Goal: Use online tool/utility: Utilize a website feature to perform a specific function

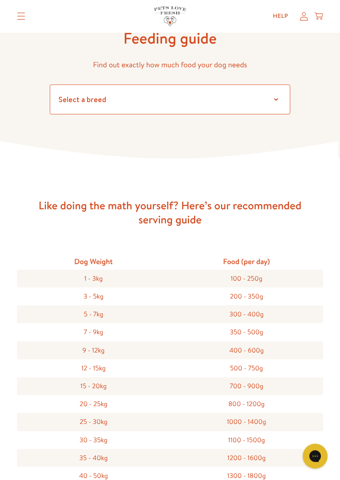
click at [179, 104] on select "Select a breed Affenpinscher Afghan hound Airedale terrier Akita Alaskan Malamu…" at bounding box center [170, 100] width 241 height 30
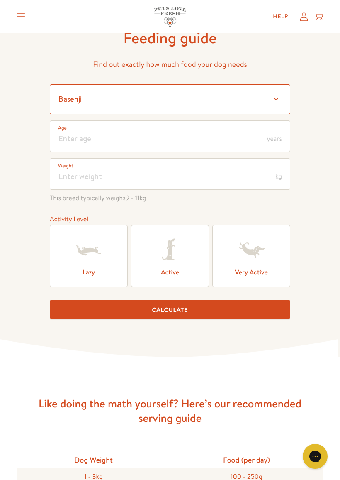
click at [93, 97] on select "Select a breed Affenpinscher Afghan hound Airedale terrier Akita Alaskan Malamu…" at bounding box center [170, 99] width 241 height 30
select select "10"
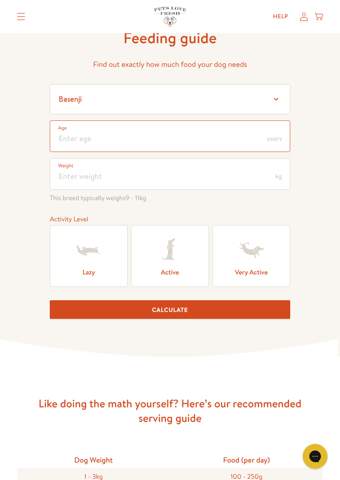
click at [75, 144] on input "number" at bounding box center [170, 136] width 241 height 32
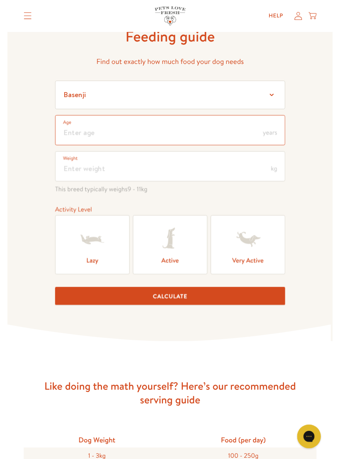
scroll to position [49, 0]
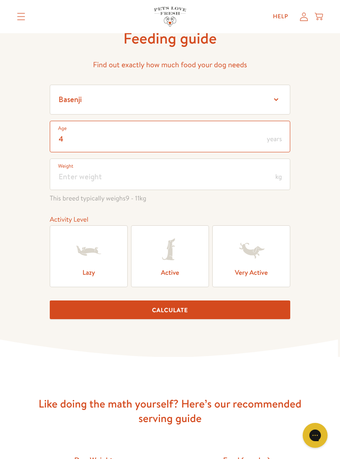
type input "4"
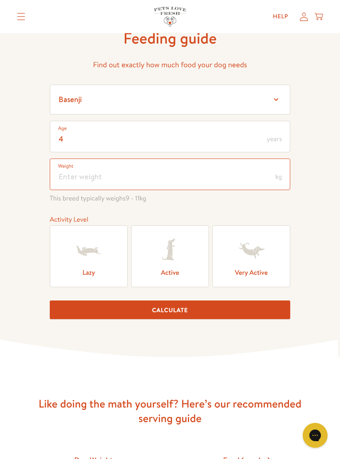
click at [76, 179] on input "number" at bounding box center [170, 175] width 241 height 32
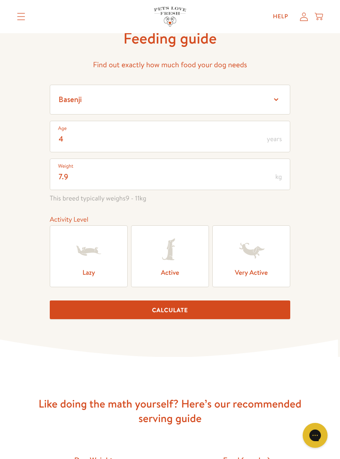
click at [172, 265] on icon at bounding box center [170, 250] width 33 height 33
click at [0, 0] on input "Active" at bounding box center [0, 0] width 0 height 0
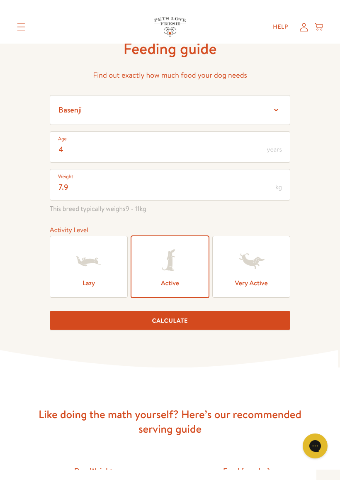
scroll to position [50, 0]
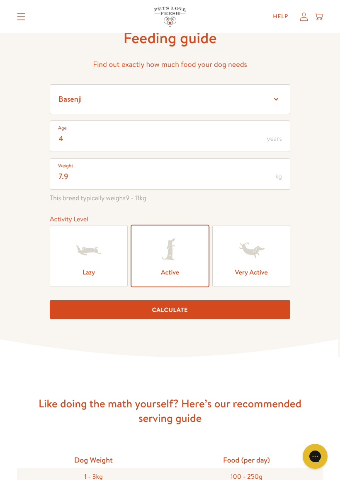
click at [171, 312] on button "Calculate" at bounding box center [170, 309] width 241 height 19
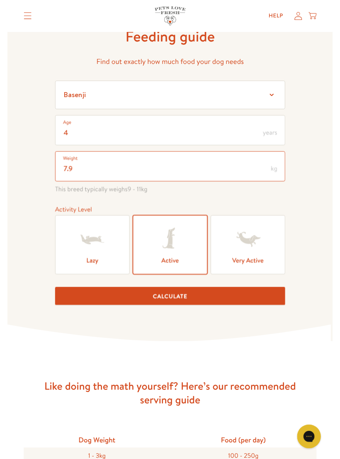
scroll to position [49, 0]
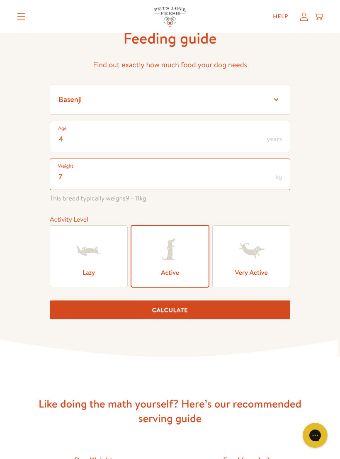
type input "7.5"
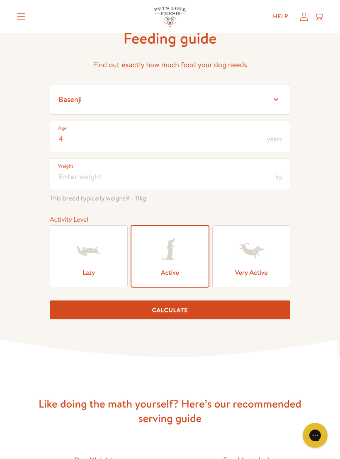
click at [188, 315] on button "Calculate" at bounding box center [170, 310] width 241 height 19
click at [179, 313] on button "Calculate" at bounding box center [170, 310] width 241 height 19
click at [185, 315] on button "Calculate" at bounding box center [170, 310] width 241 height 19
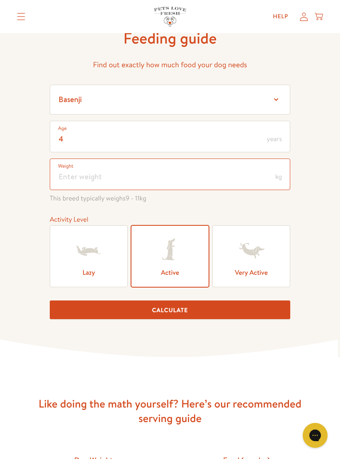
click at [71, 182] on input "number" at bounding box center [170, 175] width 241 height 32
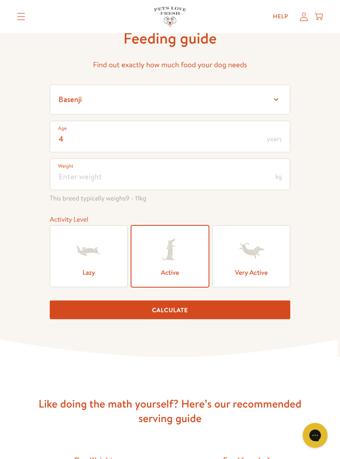
click at [188, 313] on button "Calculate" at bounding box center [170, 310] width 241 height 19
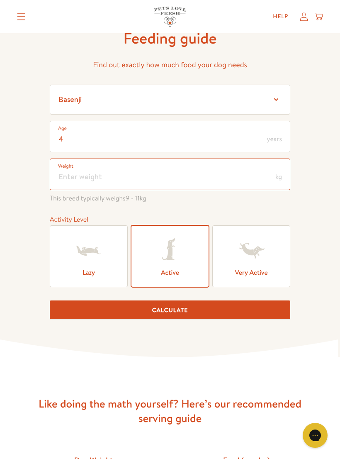
click at [243, 181] on input "number" at bounding box center [170, 175] width 241 height 32
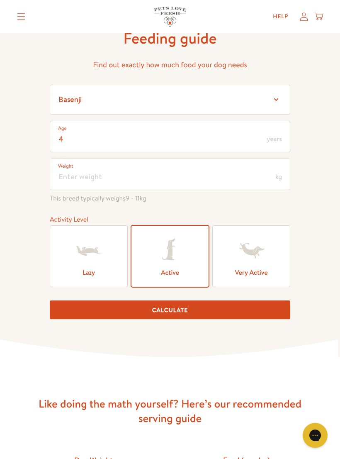
click at [201, 311] on button "Calculate" at bounding box center [170, 310] width 241 height 19
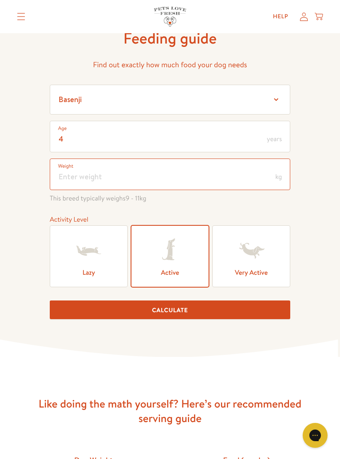
click at [274, 174] on input "number" at bounding box center [170, 175] width 241 height 32
type input "7"
type input "9"
click at [170, 312] on button "Calculate" at bounding box center [170, 310] width 241 height 19
type input "9"
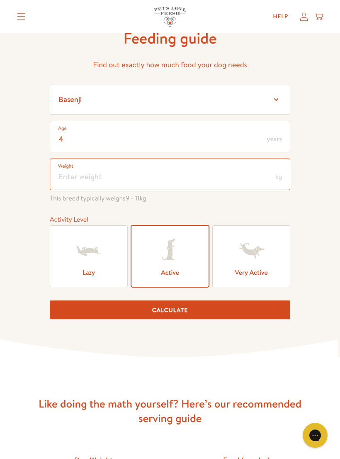
type input "7"
type input "8"
click at [170, 312] on button "Calculate" at bounding box center [170, 310] width 241 height 19
type input "8"
click at [170, 312] on button "Calculate" at bounding box center [170, 310] width 241 height 19
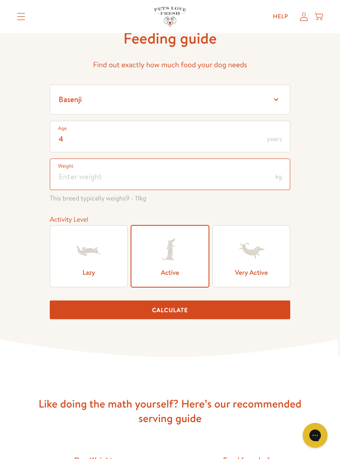
type input "8"
type input "7"
click at [170, 312] on button "Calculate" at bounding box center [170, 310] width 241 height 19
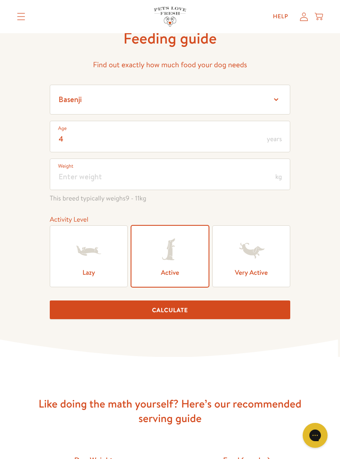
click at [182, 316] on button "Calculate" at bounding box center [170, 310] width 241 height 19
click at [192, 306] on button "Calculate" at bounding box center [170, 310] width 241 height 19
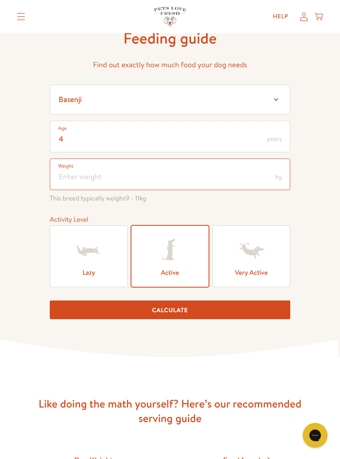
click at [189, 307] on button "Calculate" at bounding box center [170, 310] width 241 height 19
click at [191, 309] on button "Calculate" at bounding box center [170, 310] width 241 height 19
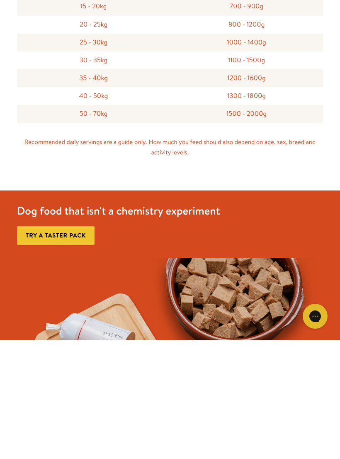
scroll to position [509, 0]
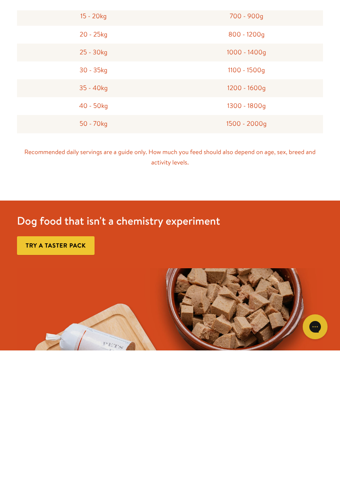
scroll to position [58, 0]
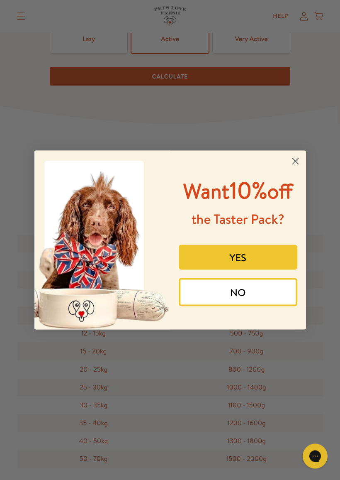
click at [302, 157] on circle "Close dialog" at bounding box center [296, 161] width 14 height 14
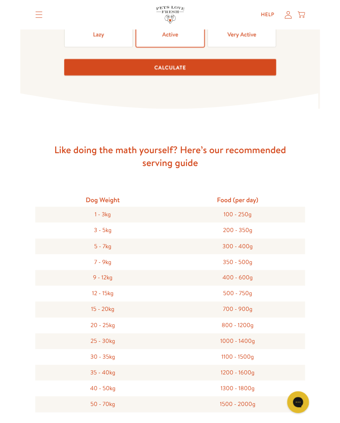
scroll to position [306, 0]
